Goal: Task Accomplishment & Management: Use online tool/utility

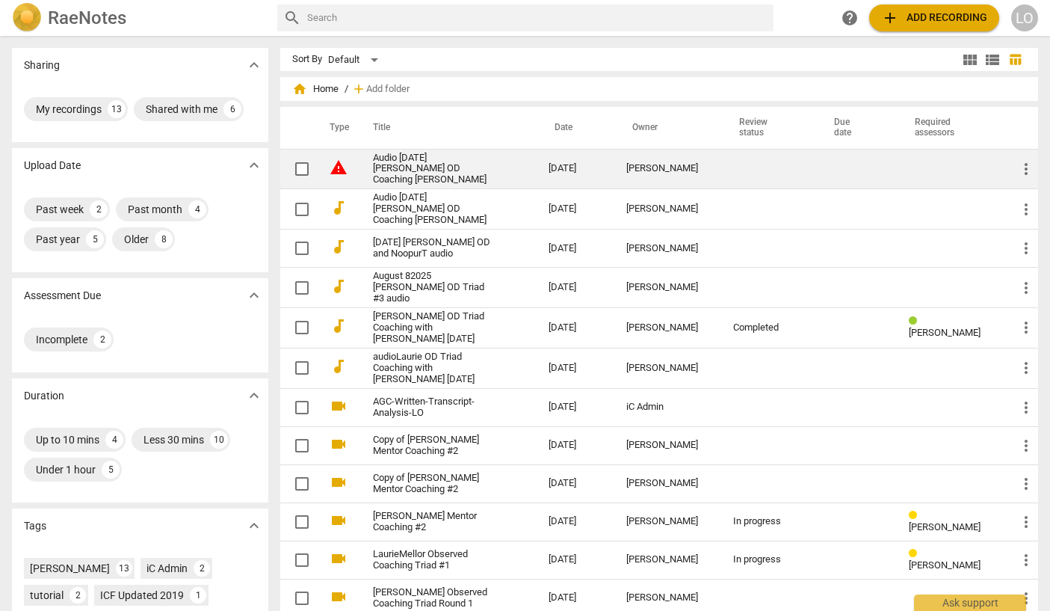
click at [335, 164] on span "warning" at bounding box center [339, 167] width 18 height 18
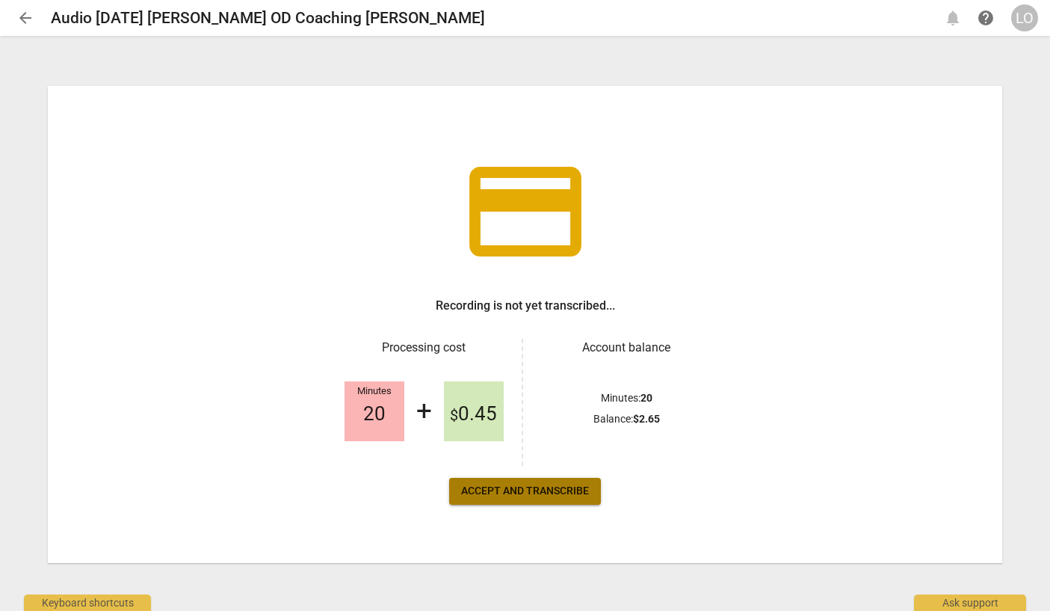
click at [529, 490] on span "Accept and transcribe" at bounding box center [525, 491] width 128 height 15
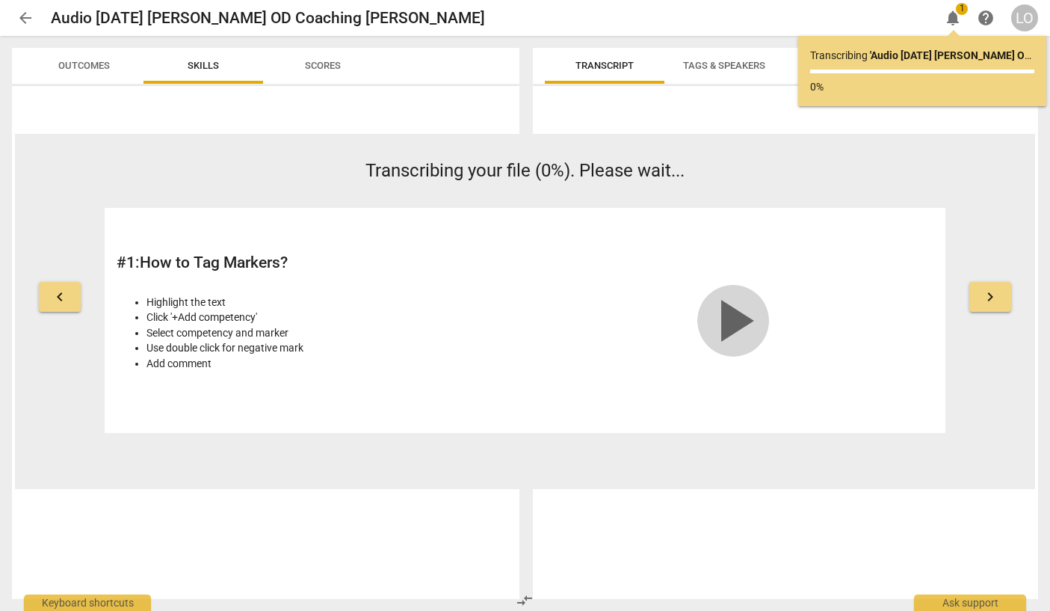
click at [735, 313] on span "play_arrow" at bounding box center [733, 321] width 72 height 72
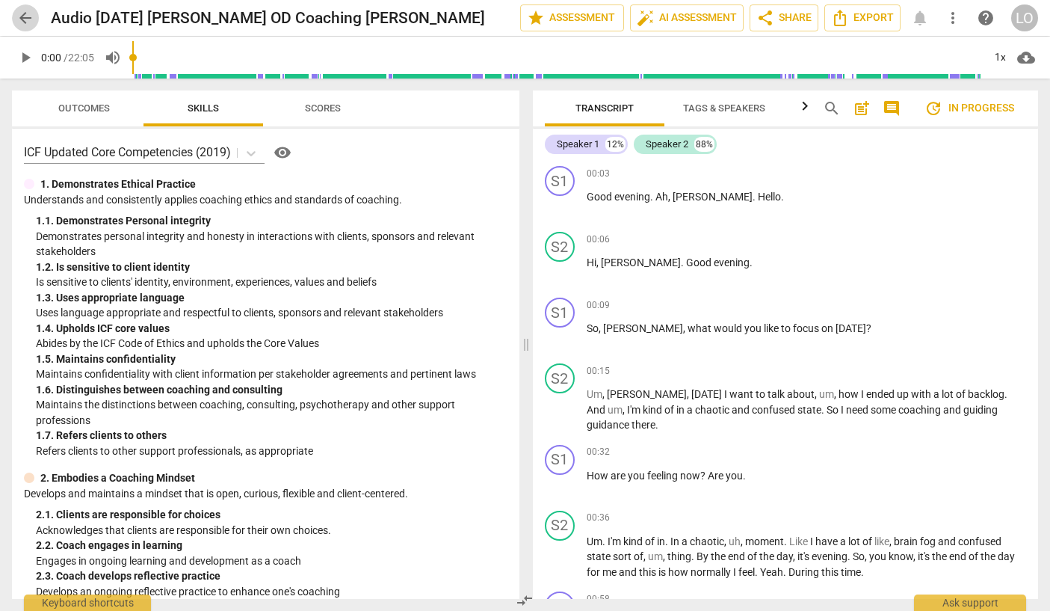
click at [26, 13] on span "arrow_back" at bounding box center [25, 18] width 18 height 18
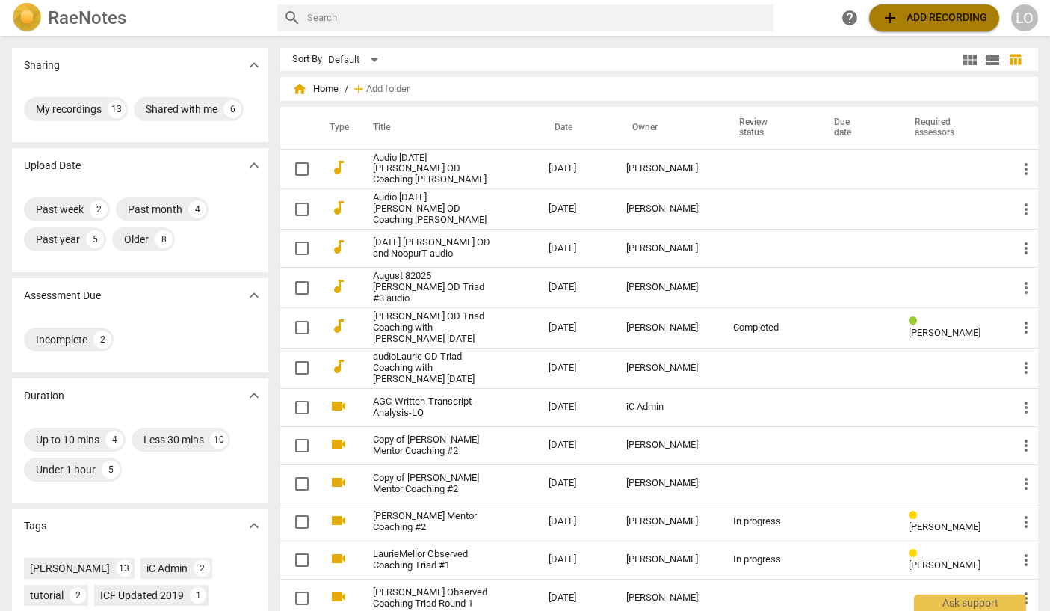
click at [941, 14] on span "add Add recording" at bounding box center [934, 18] width 106 height 18
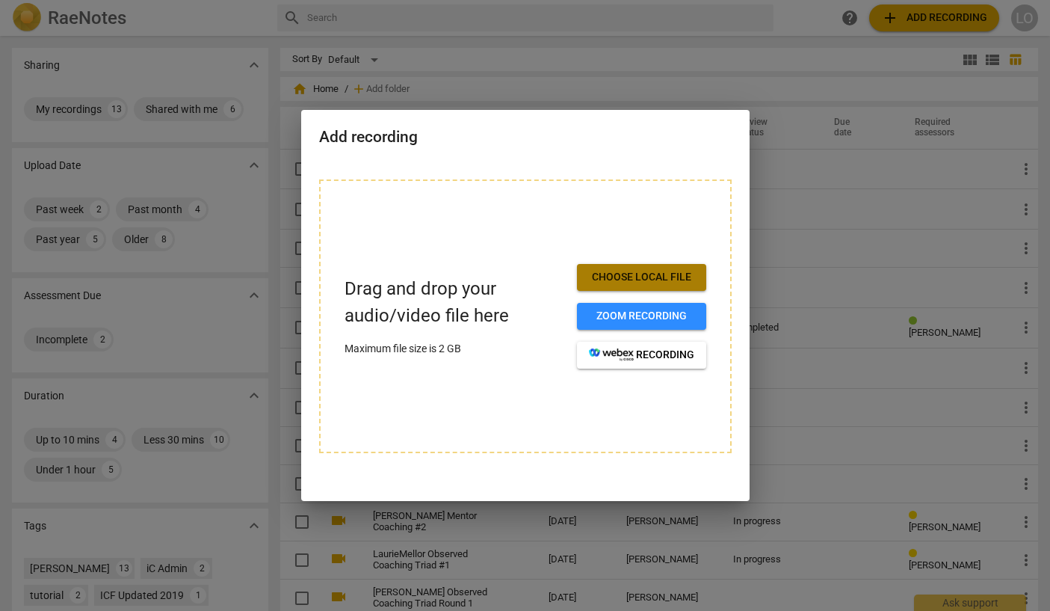
click at [650, 274] on span "Choose local file" at bounding box center [641, 277] width 105 height 15
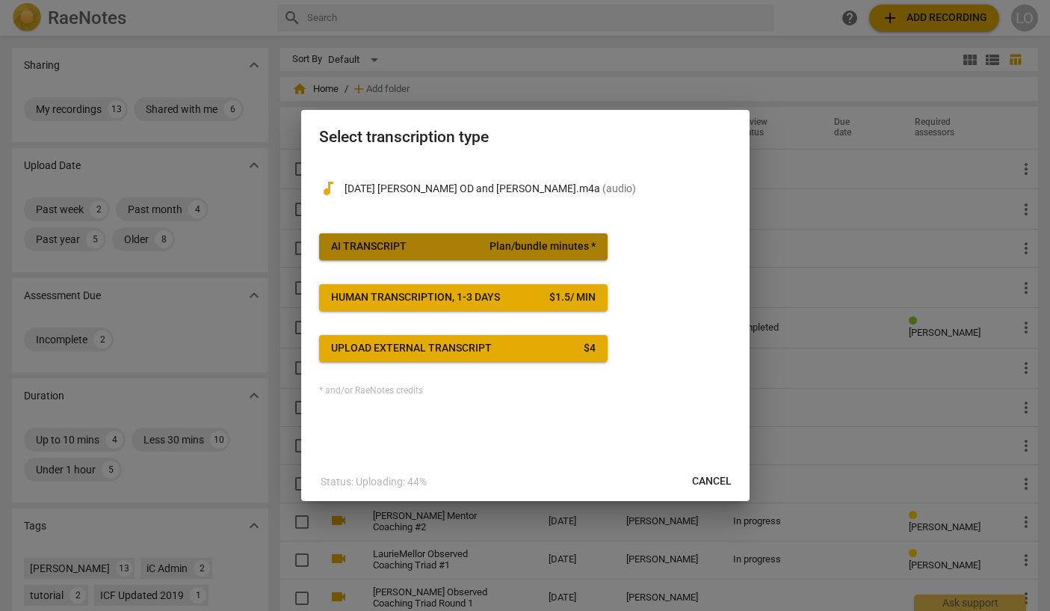
click at [381, 242] on div "AI Transcript" at bounding box center [369, 246] width 76 height 15
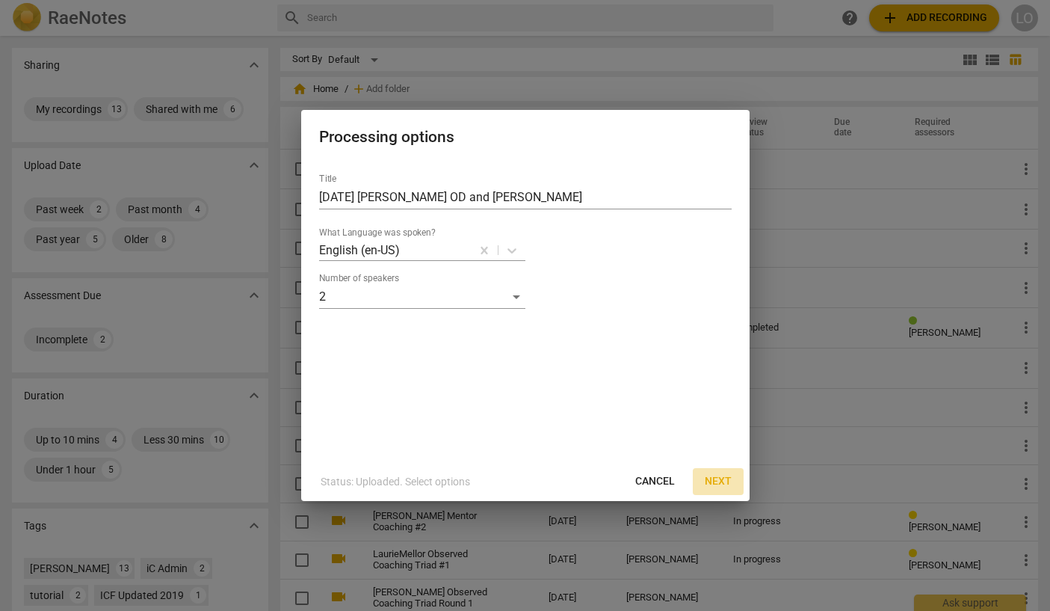
click at [721, 481] on span "Next" at bounding box center [718, 481] width 27 height 15
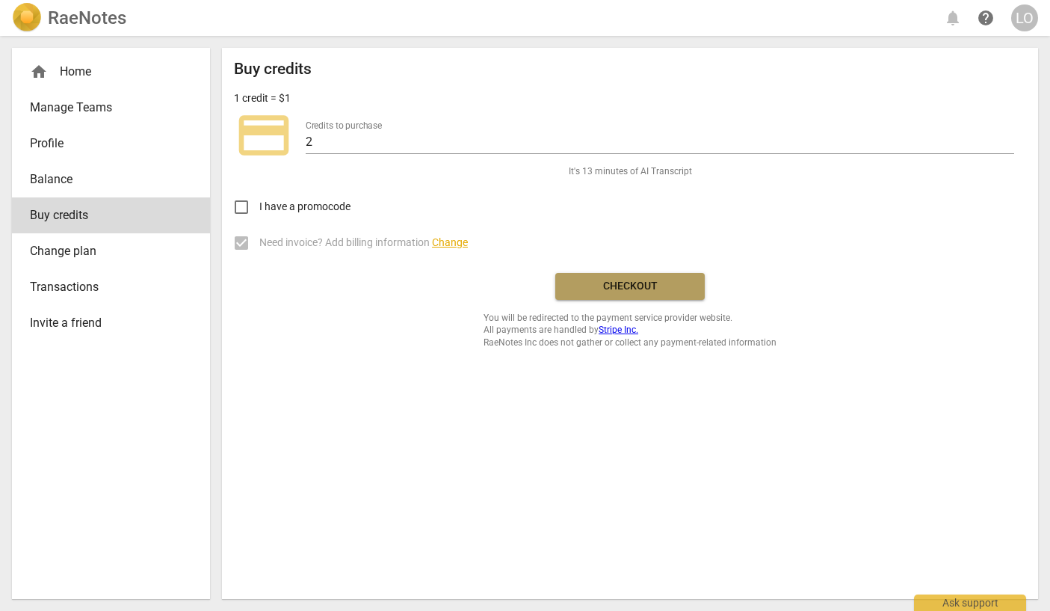
click at [631, 283] on span "Checkout" at bounding box center [630, 286] width 126 height 15
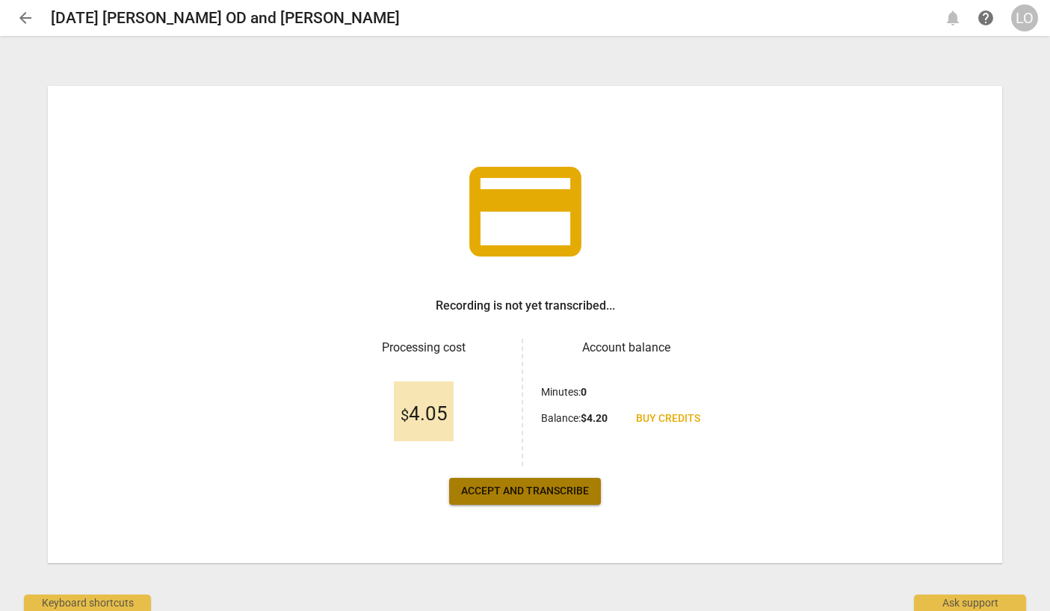
click at [529, 492] on span "Accept and transcribe" at bounding box center [525, 491] width 128 height 15
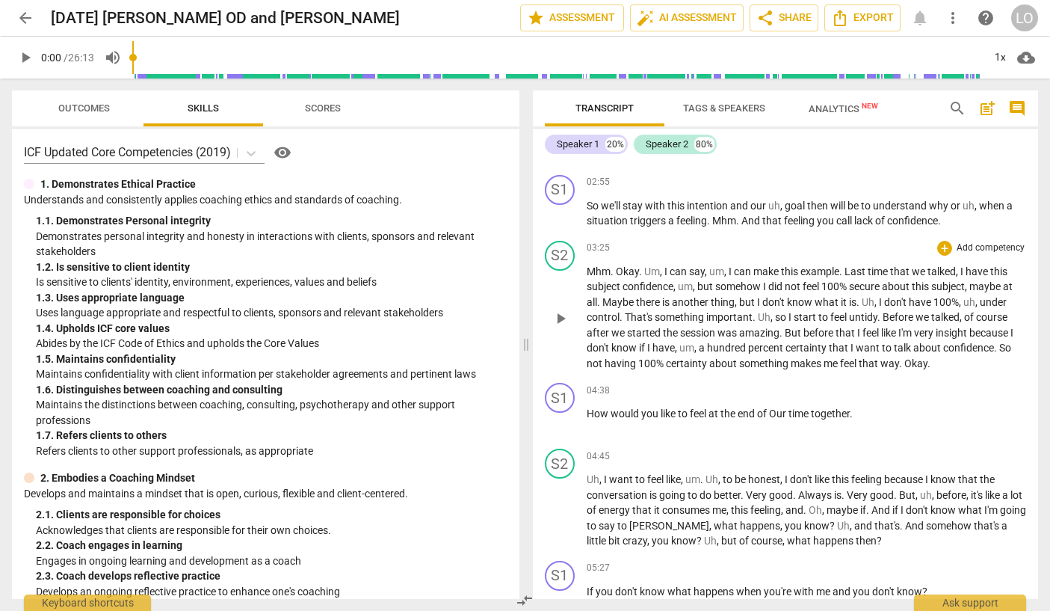
scroll to position [673, 0]
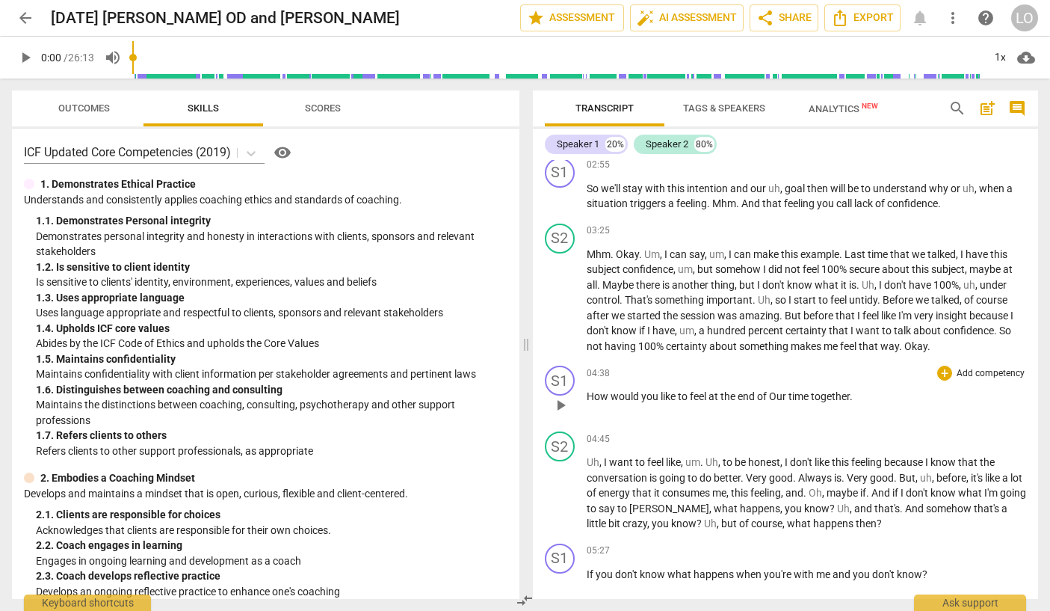
click at [777, 402] on span "Our" at bounding box center [778, 396] width 19 height 12
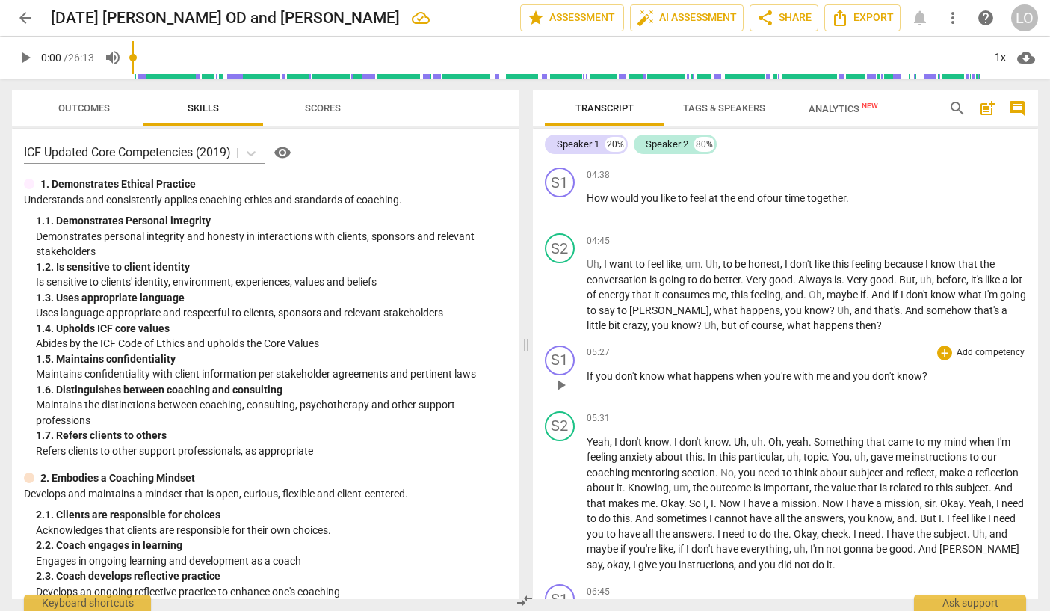
scroll to position [897, 0]
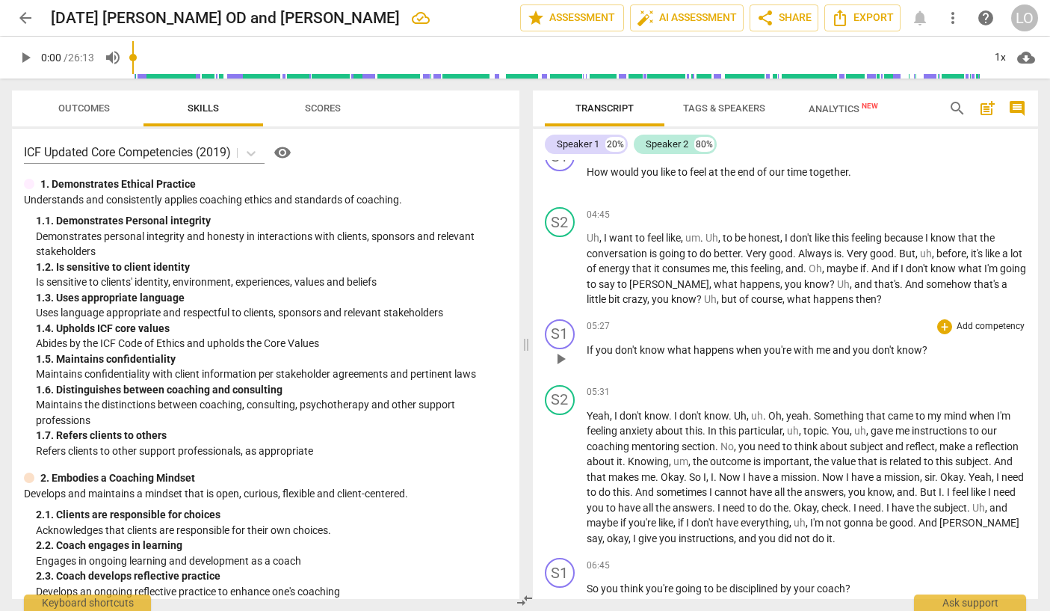
click at [665, 356] on span "know" at bounding box center [654, 350] width 28 height 12
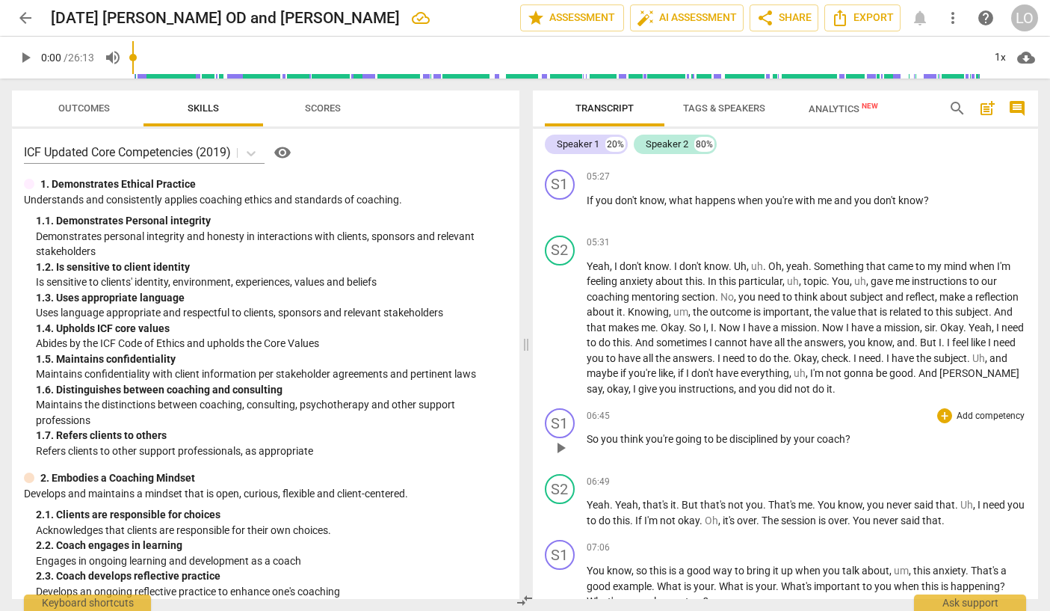
scroll to position [1121, 0]
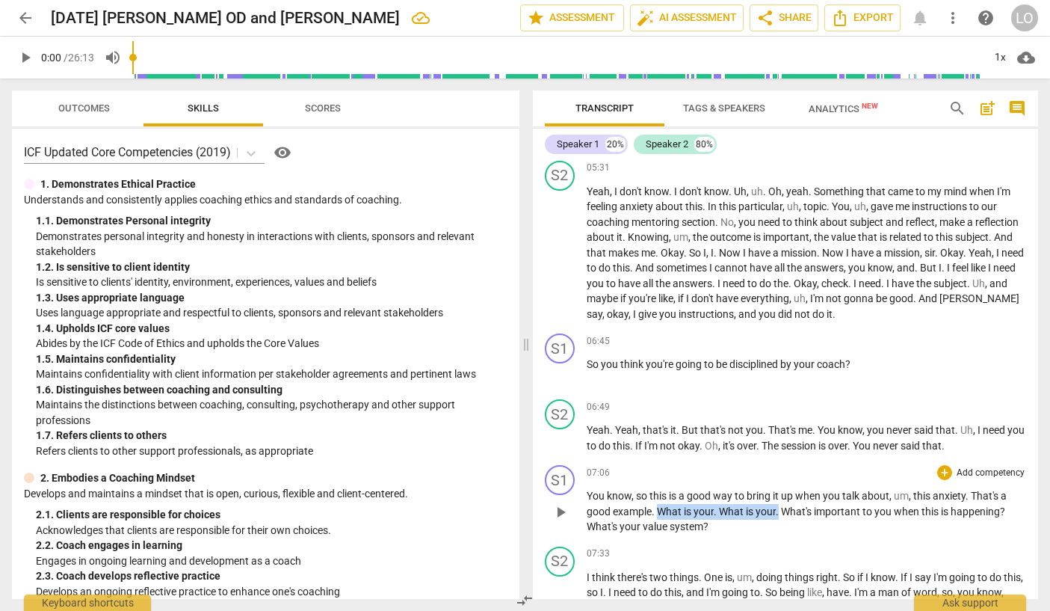
drag, startPoint x: 780, startPoint y: 525, endPoint x: 659, endPoint y: 523, distance: 121.1
click at [659, 523] on p "You know , so this is a good way to bring it up when you talk about , um , this…" at bounding box center [807, 511] width 440 height 46
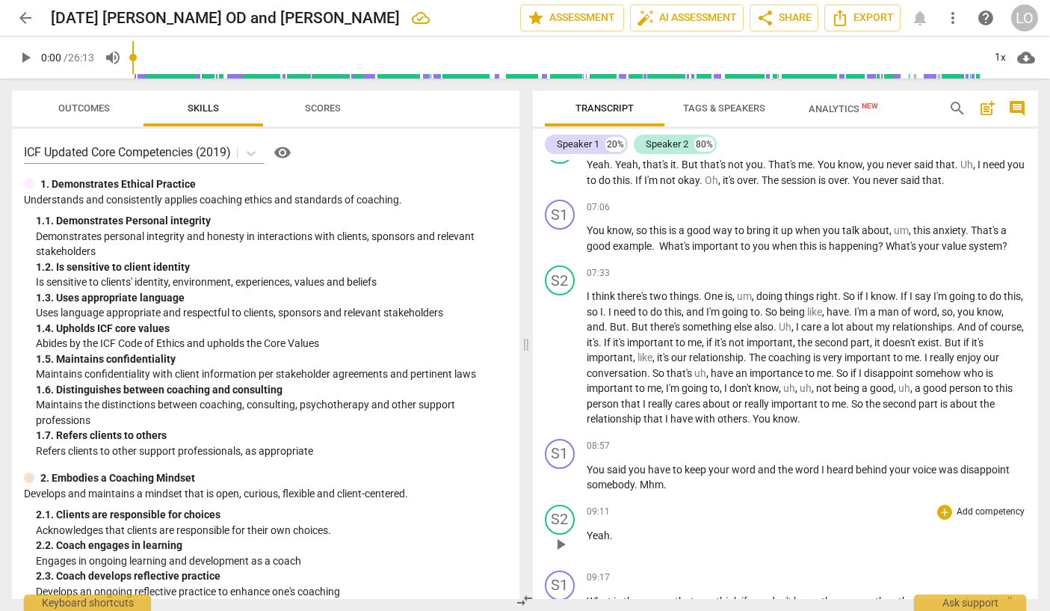
scroll to position [1420, 0]
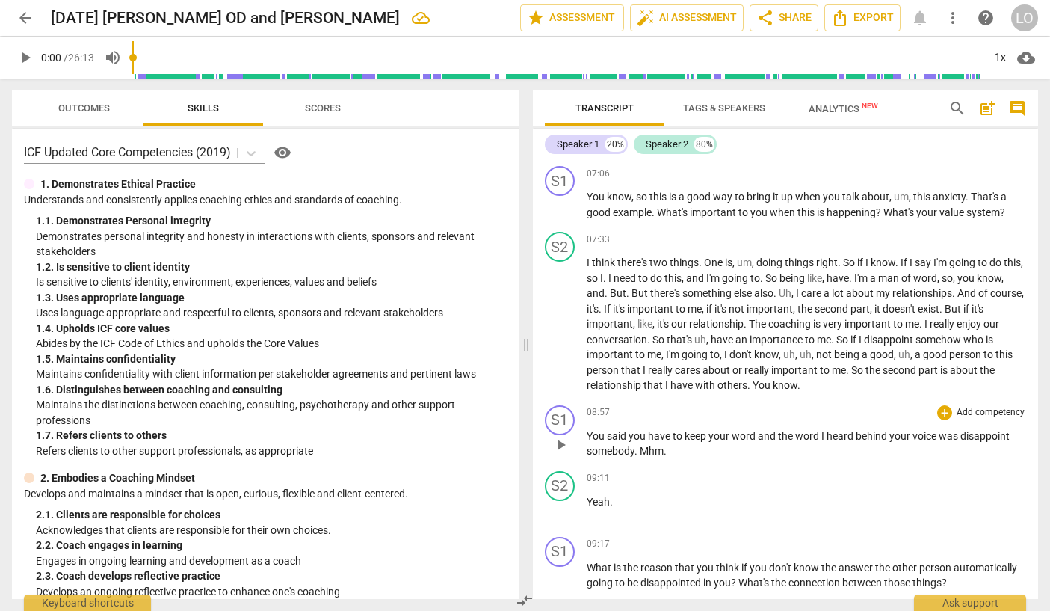
click at [1009, 442] on span "disappoint" at bounding box center [985, 436] width 49 height 12
drag, startPoint x: 734, startPoint y: 463, endPoint x: 707, endPoint y: 463, distance: 26.9
click at [707, 459] on p "You said you have to keep your word and the word I heard behind your voice was …" at bounding box center [807, 443] width 440 height 31
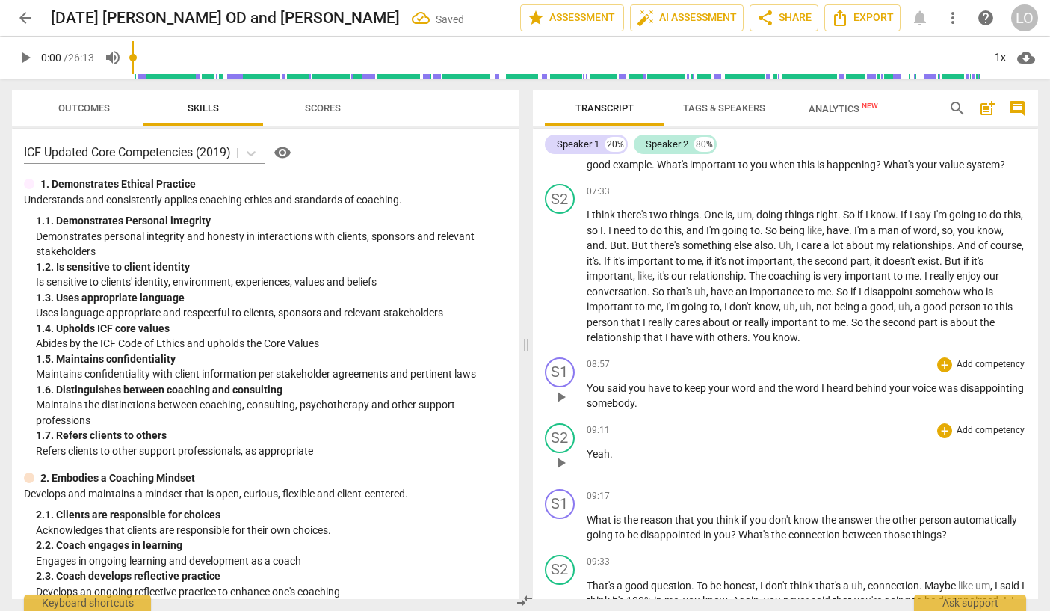
scroll to position [1495, 0]
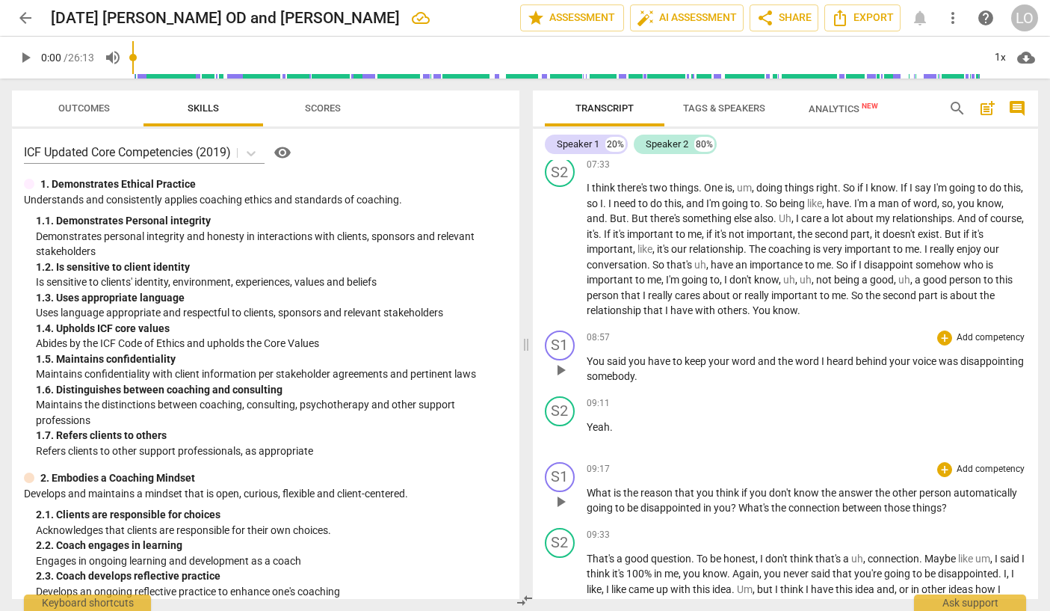
click at [955, 499] on span "automatically" at bounding box center [986, 493] width 64 height 12
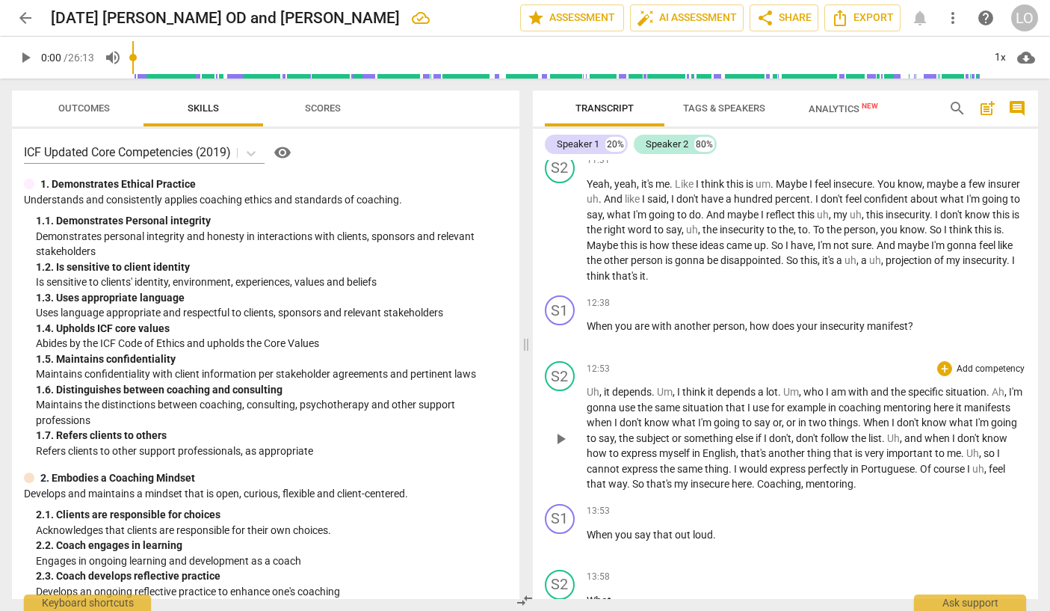
scroll to position [2077, 0]
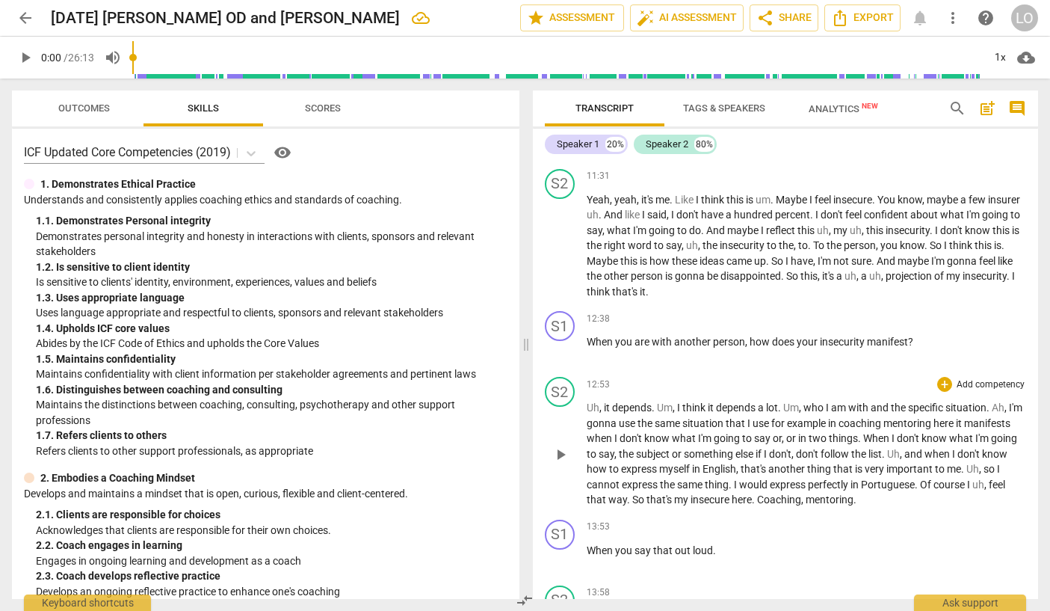
click at [829, 444] on span "two" at bounding box center [819, 438] width 20 height 12
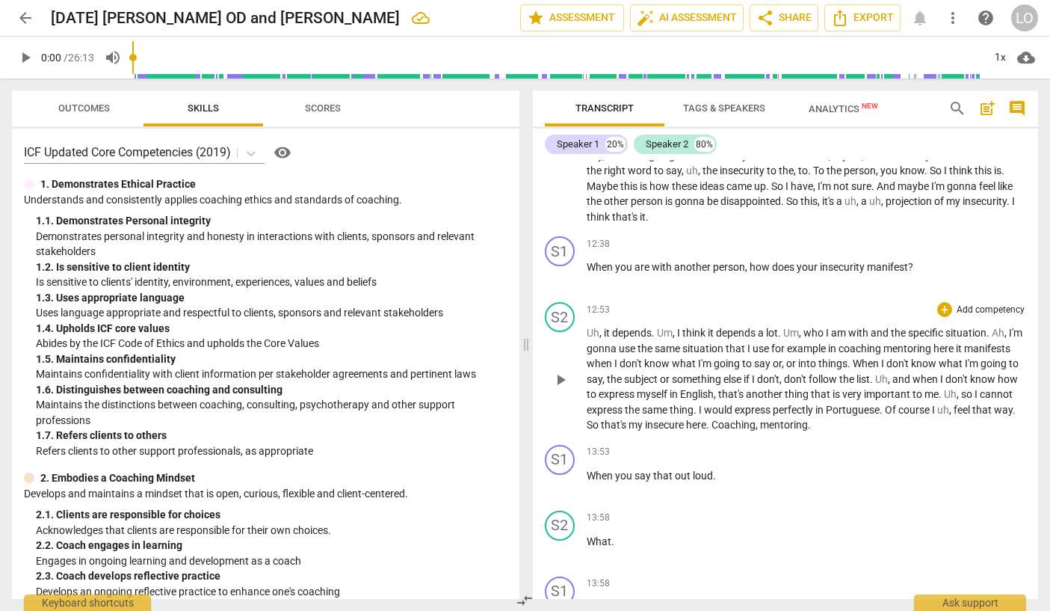
scroll to position [2227, 0]
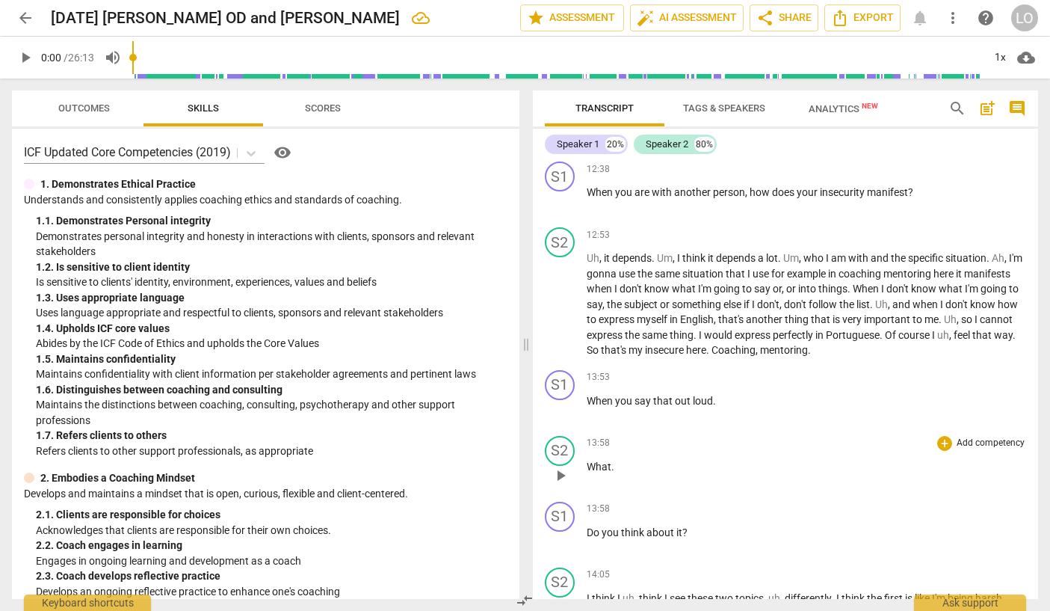
click at [611, 472] on span "." at bounding box center [612, 466] width 3 height 12
click at [614, 475] on p "What ." at bounding box center [807, 467] width 440 height 16
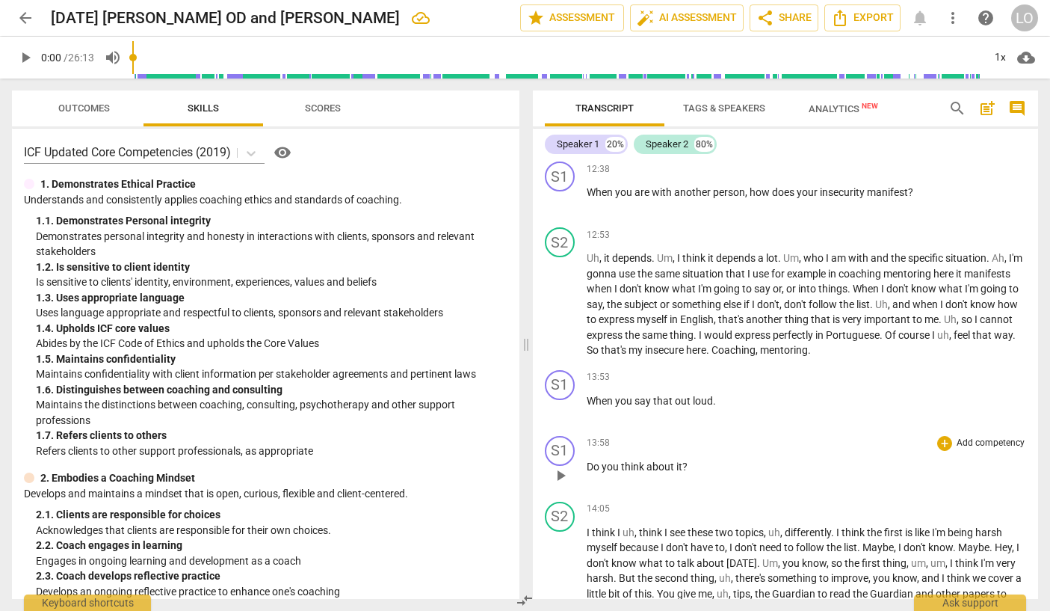
click at [587, 472] on span "Do" at bounding box center [594, 466] width 15 height 12
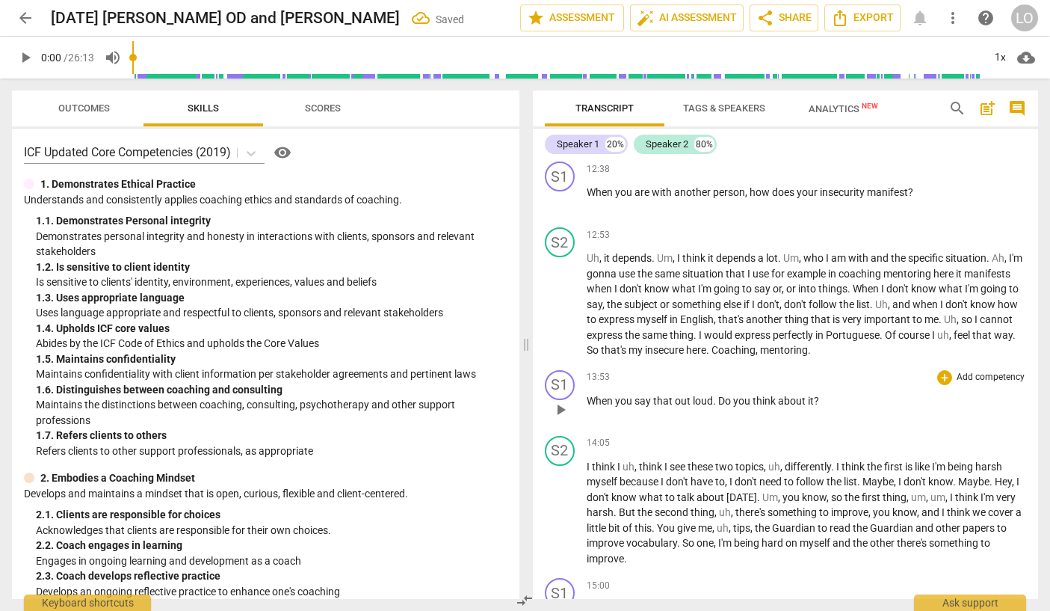
click at [722, 407] on span "Do" at bounding box center [725, 401] width 15 height 12
click at [763, 407] on span "o" at bounding box center [759, 401] width 8 height 12
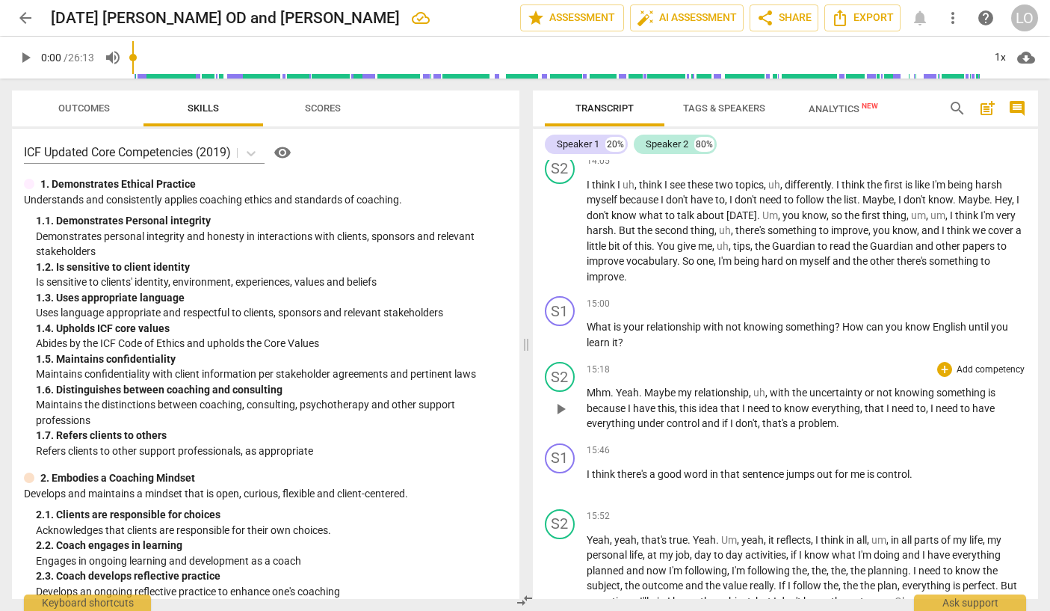
scroll to position [2526, 0]
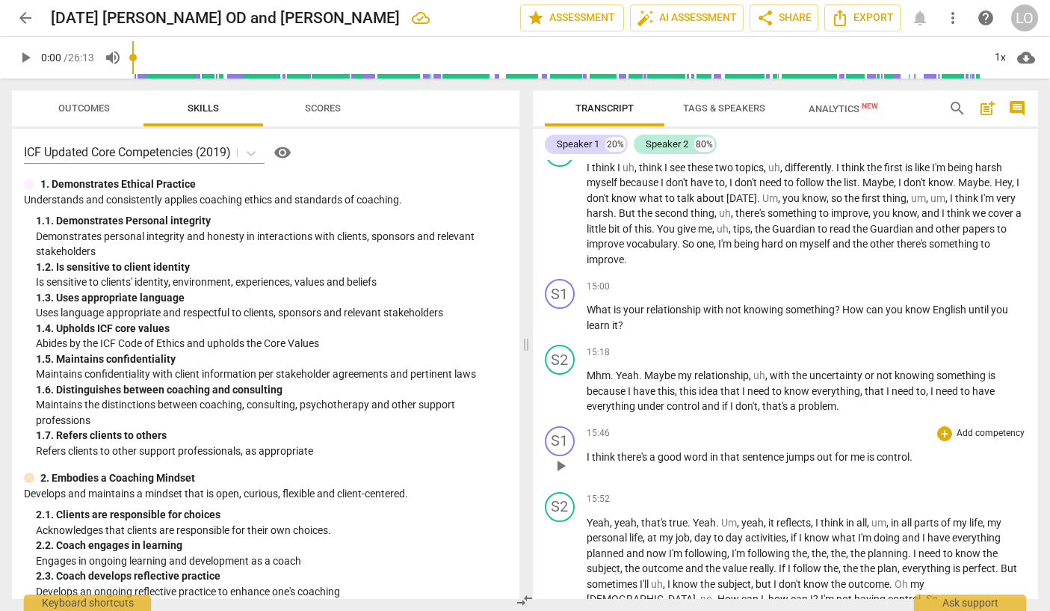
click at [877, 463] on span "is" at bounding box center [872, 457] width 10 height 12
drag, startPoint x: 683, startPoint y: 485, endPoint x: 659, endPoint y: 488, distance: 24.1
click at [659, 463] on span "good" at bounding box center [671, 457] width 26 height 12
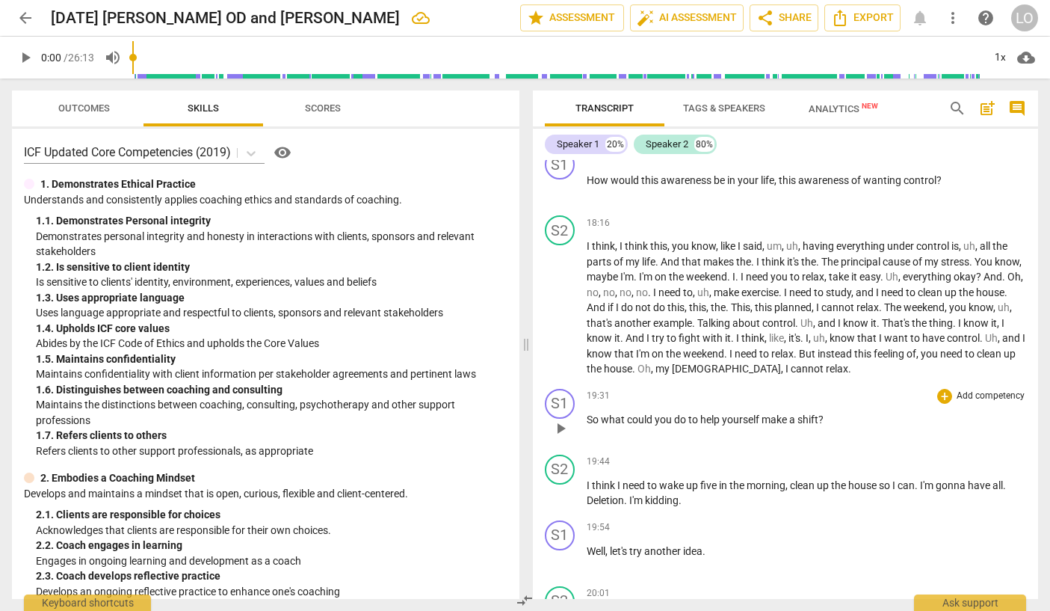
scroll to position [3348, 0]
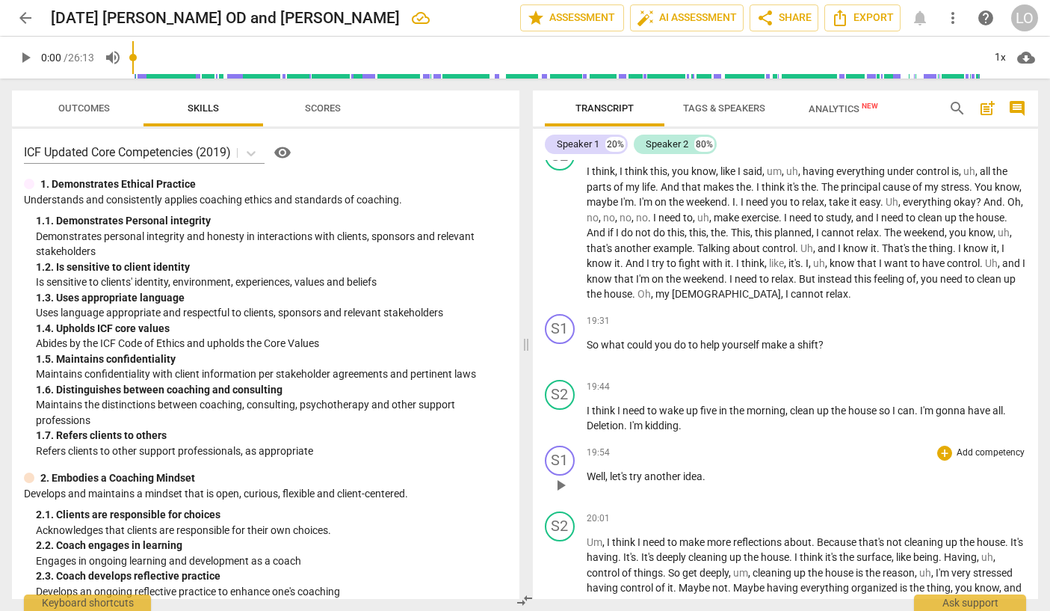
click at [588, 482] on span "Well" at bounding box center [596, 476] width 19 height 12
drag, startPoint x: 629, startPoint y: 505, endPoint x: 585, endPoint y: 505, distance: 43.4
click at [585, 505] on div "S1 play_arrow pause 19:54 + Add competency keyboard_arrow_right Laughing Well ,…" at bounding box center [786, 473] width 506 height 66
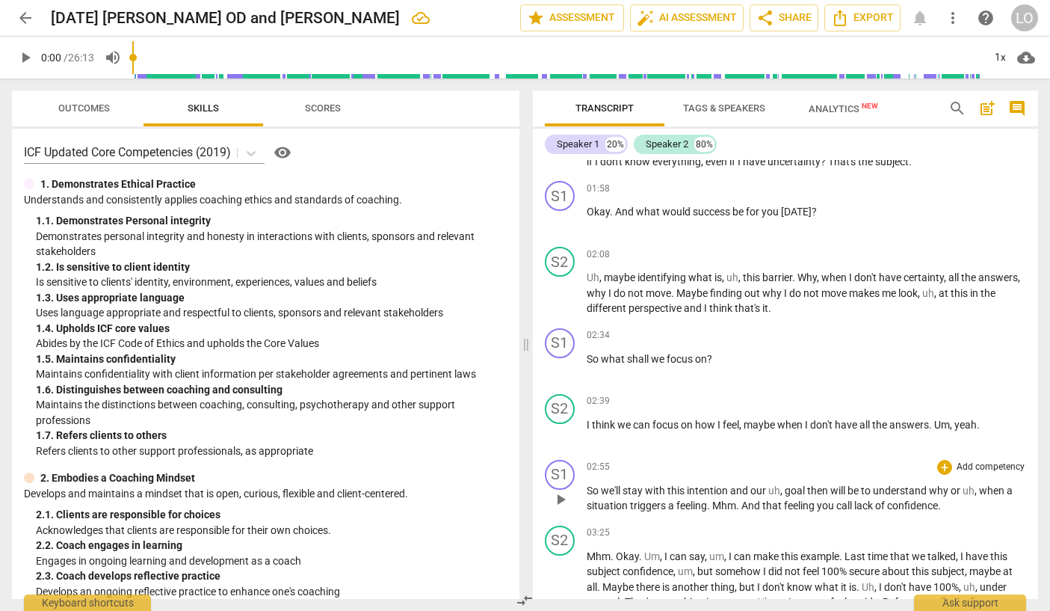
scroll to position [374, 0]
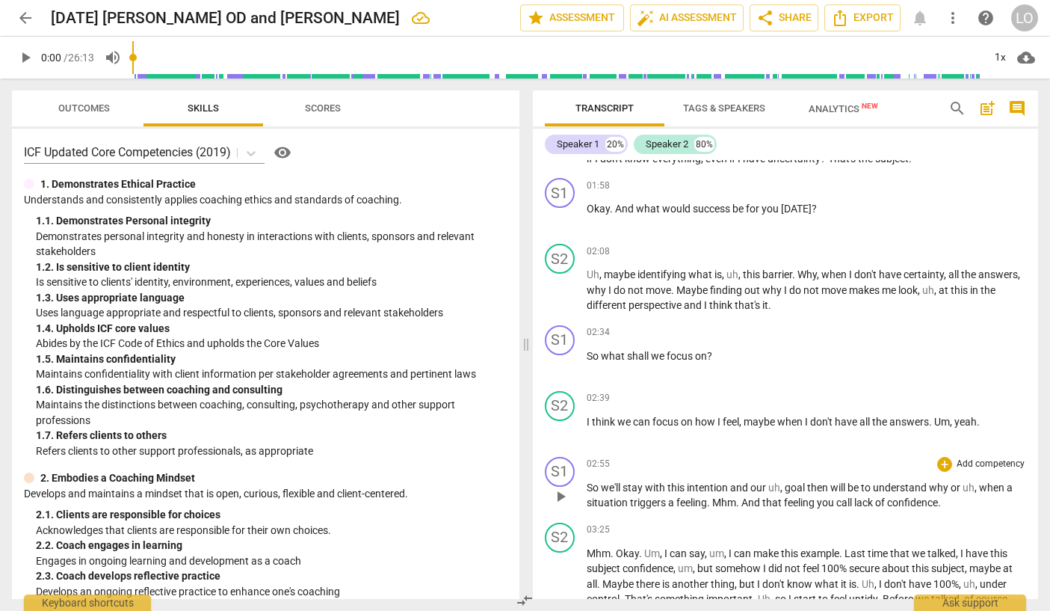
click at [621, 493] on span "we'll" at bounding box center [612, 487] width 22 height 12
click at [603, 493] on span "we'll" at bounding box center [612, 487] width 22 height 12
click at [635, 493] on span "we'll" at bounding box center [625, 487] width 22 height 12
click at [798, 493] on span "goal" at bounding box center [800, 487] width 22 height 12
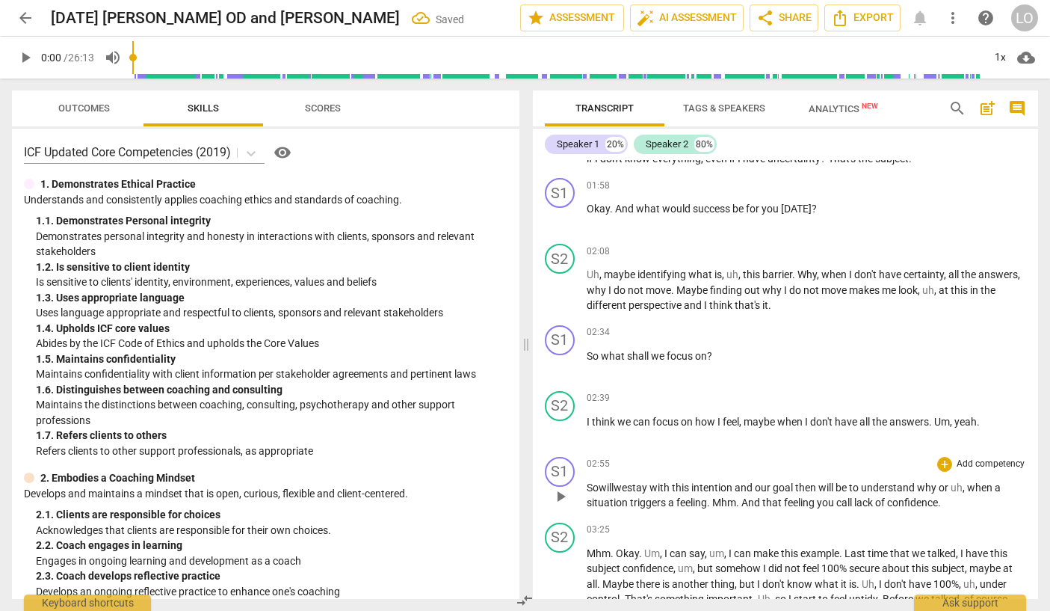
click at [967, 493] on span "," at bounding box center [965, 487] width 4 height 12
click at [742, 508] on span "." at bounding box center [738, 502] width 5 height 12
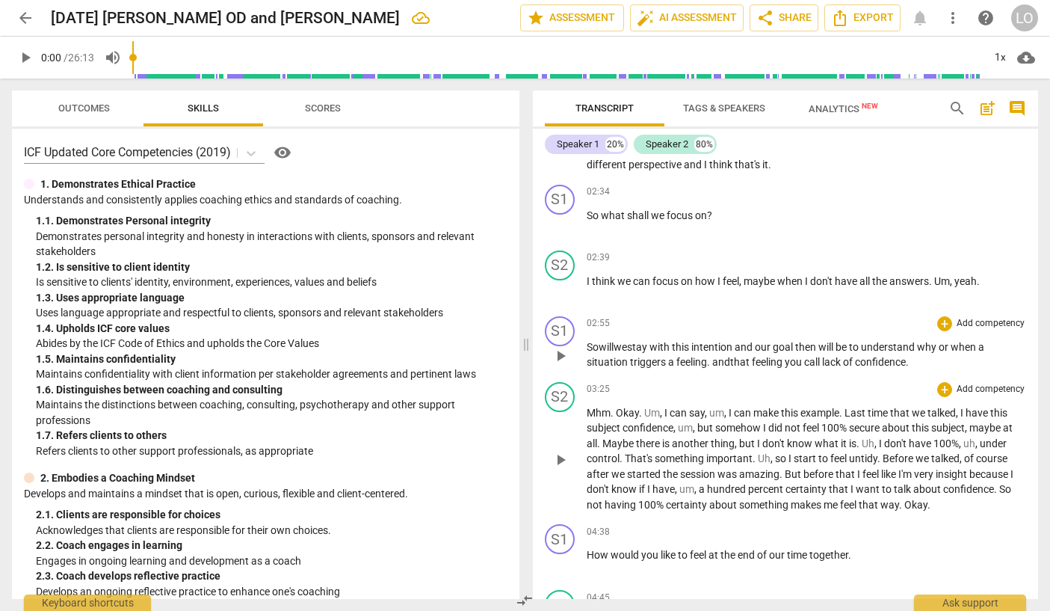
scroll to position [523, 0]
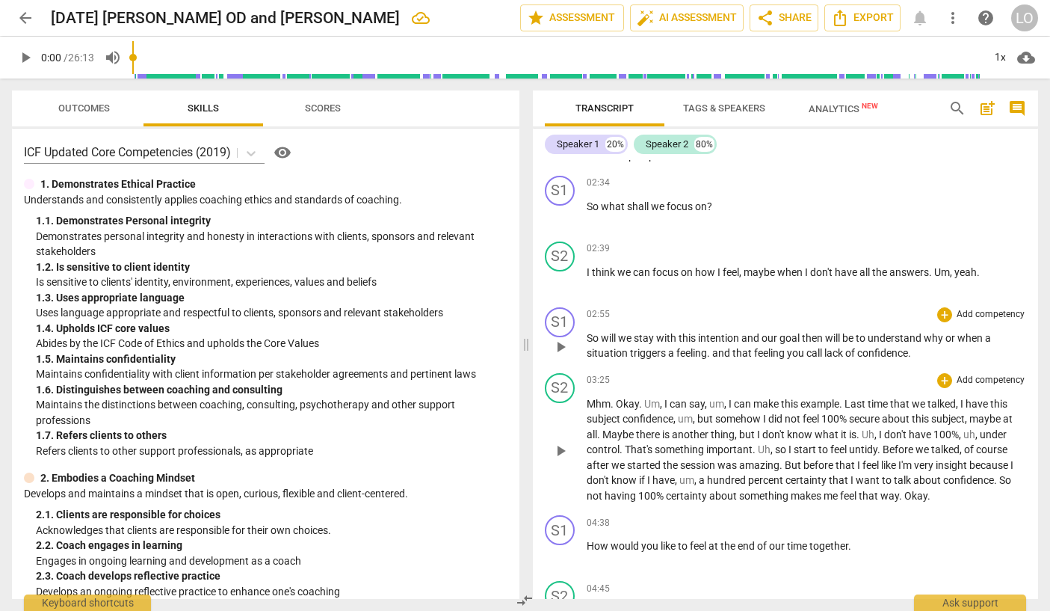
click at [970, 471] on span "insight" at bounding box center [953, 465] width 34 height 12
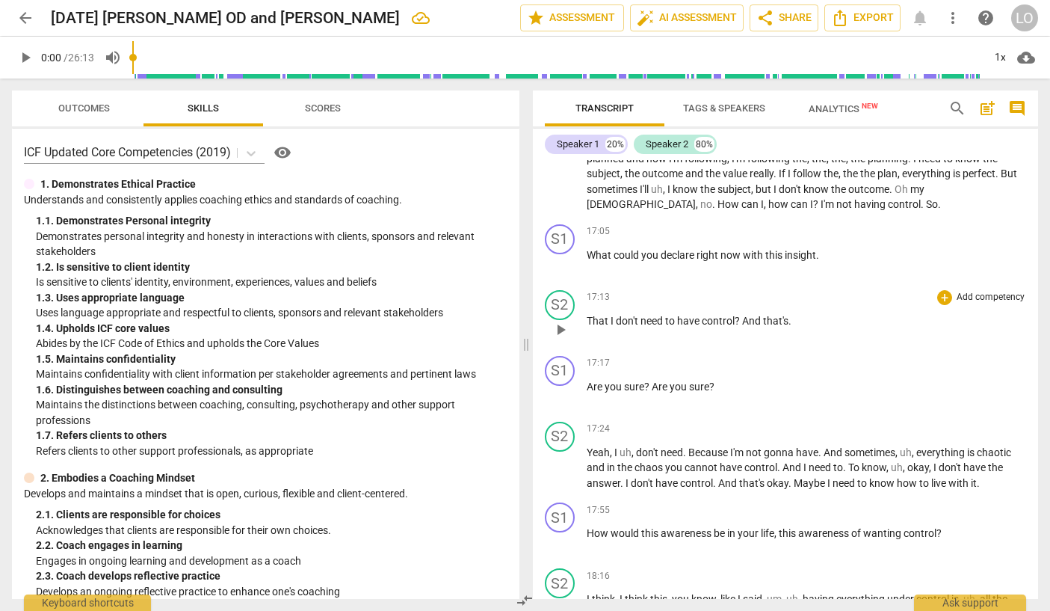
scroll to position [2990, 0]
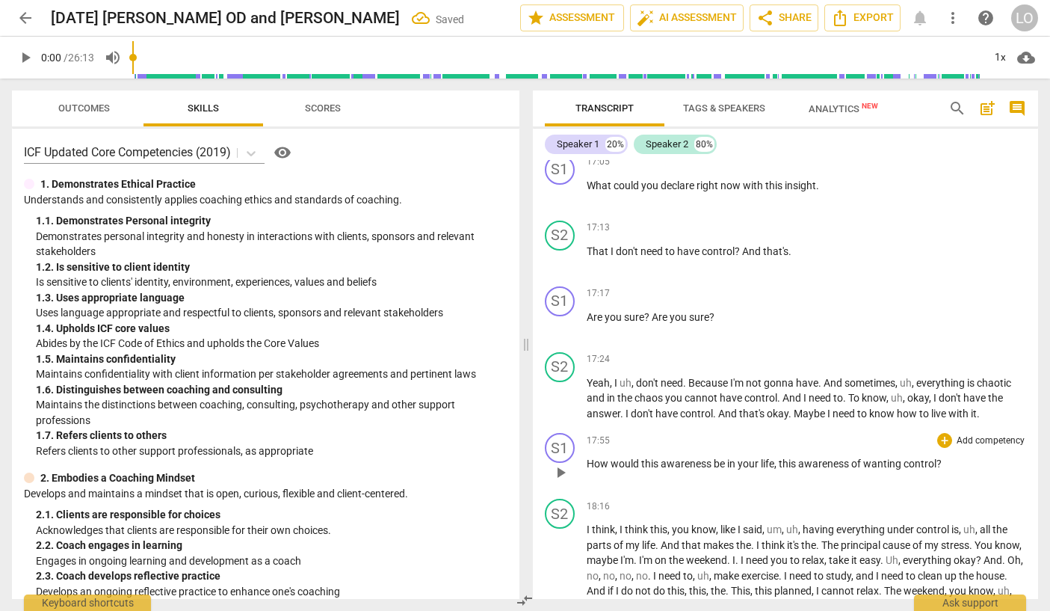
click at [638, 469] on span "would" at bounding box center [626, 464] width 31 height 12
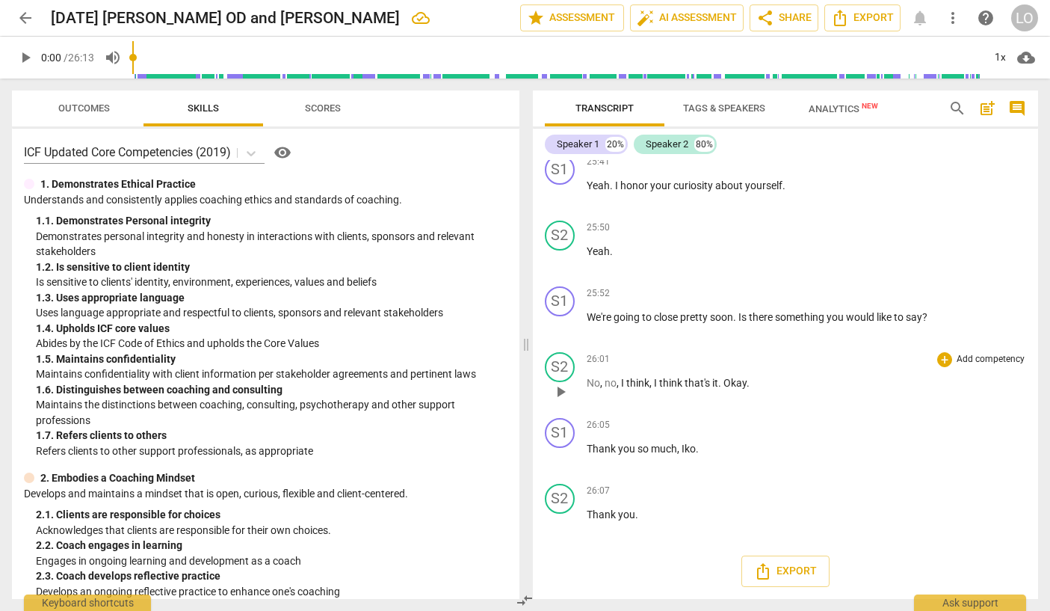
scroll to position [4937, 0]
click at [841, 107] on span "Analytics New" at bounding box center [844, 108] width 70 height 11
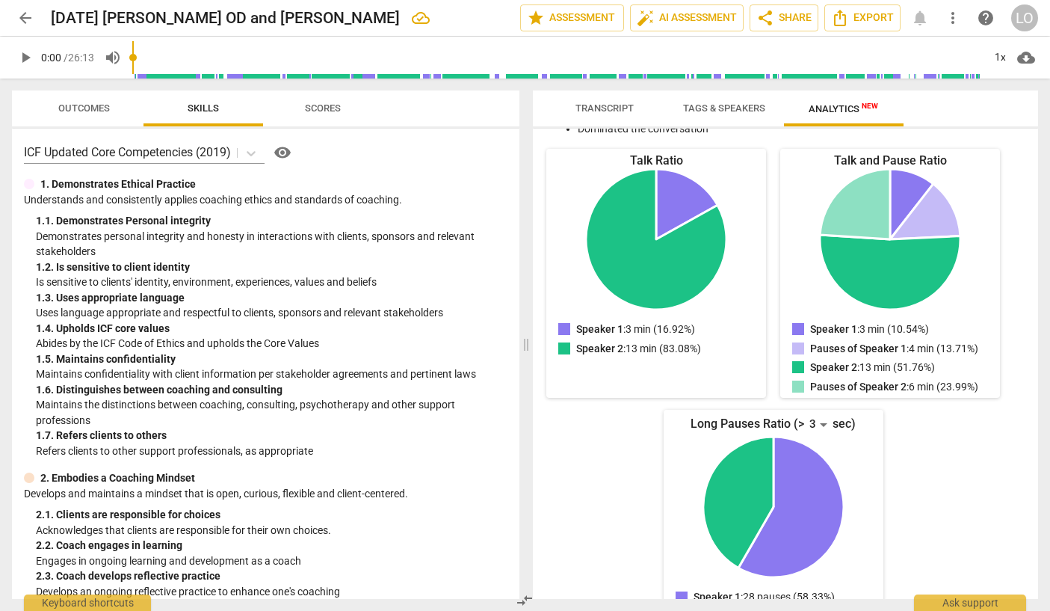
scroll to position [0, 0]
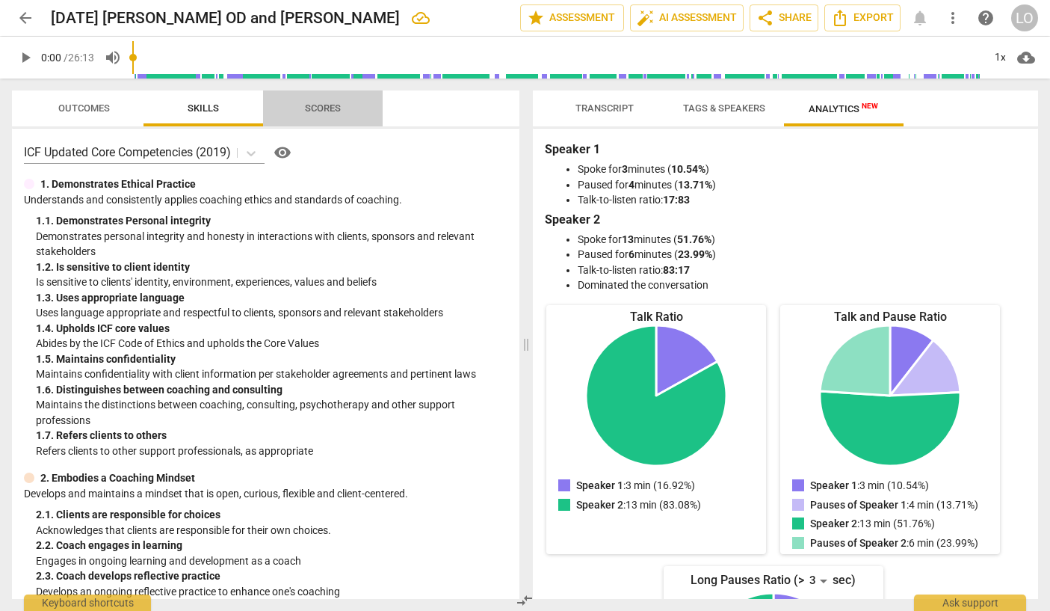
click at [322, 102] on span "Scores" at bounding box center [323, 107] width 36 height 11
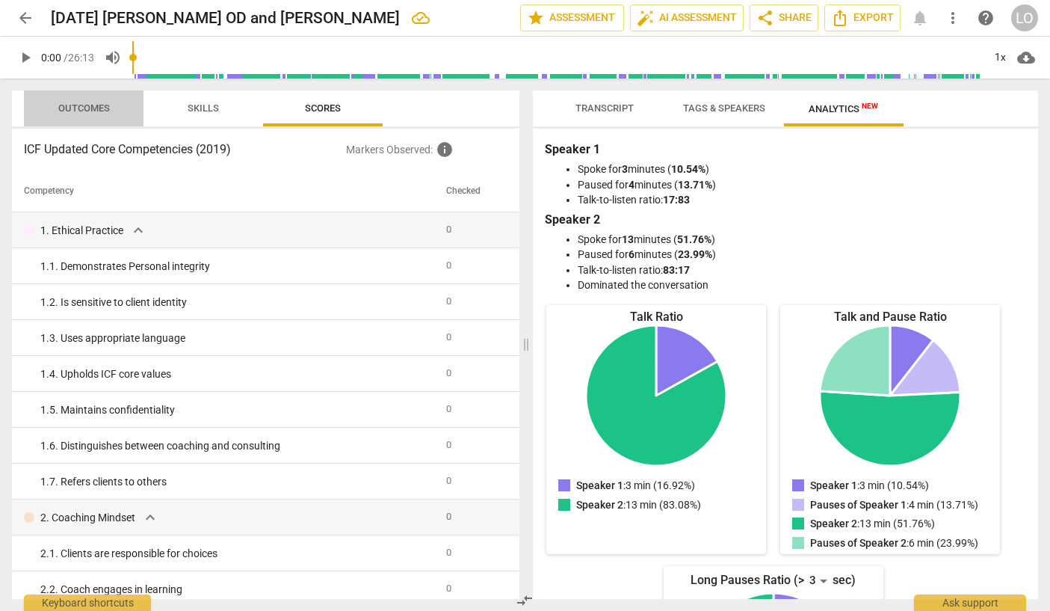
click at [78, 105] on span "Outcomes" at bounding box center [84, 107] width 52 height 11
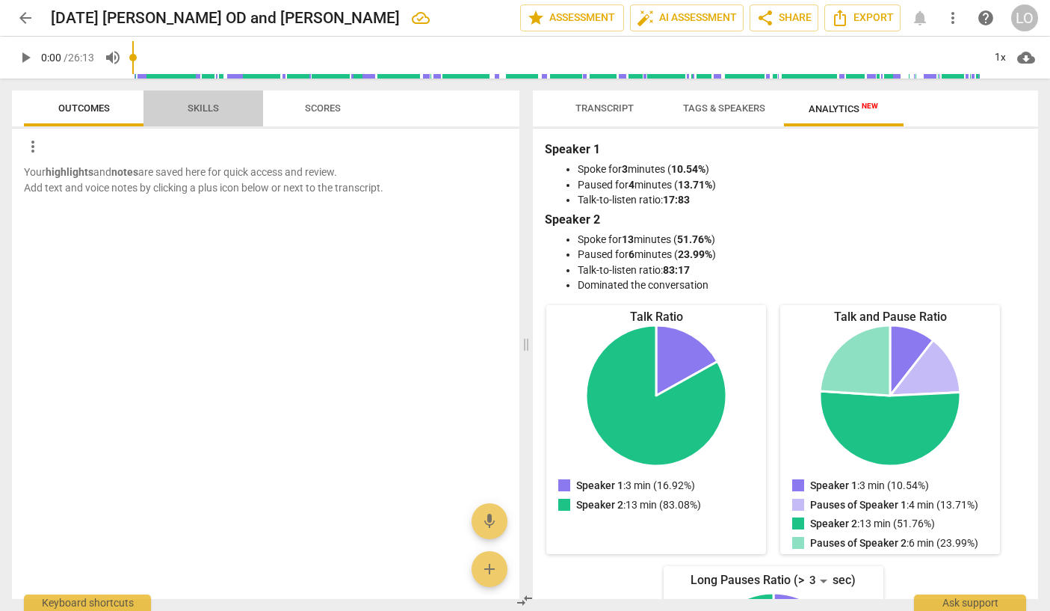
click at [203, 106] on span "Skills" at bounding box center [203, 107] width 31 height 11
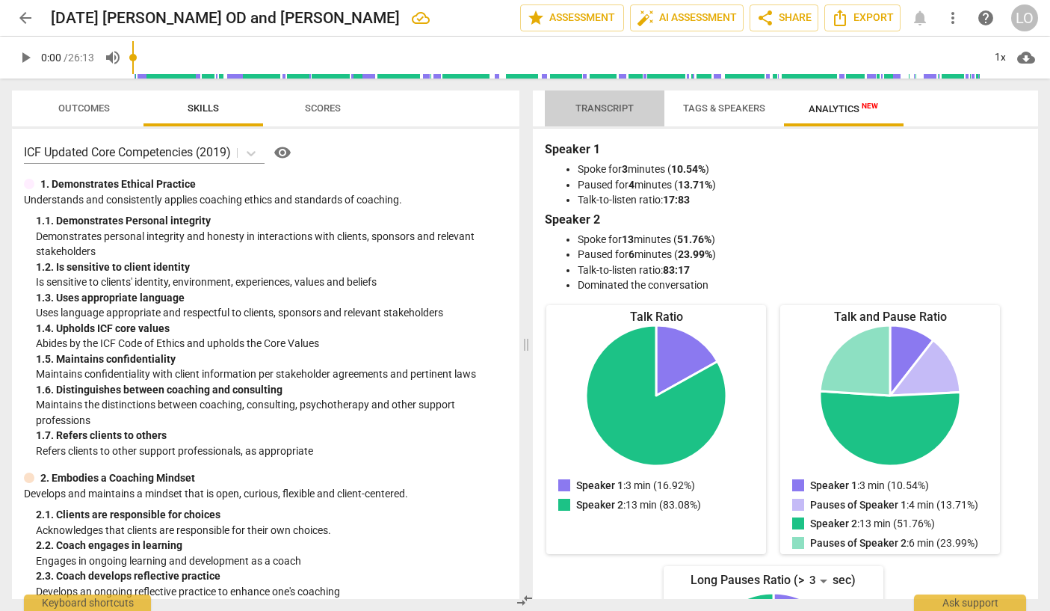
click at [600, 105] on span "Transcript" at bounding box center [605, 107] width 58 height 11
